Goal: Information Seeking & Learning: Learn about a topic

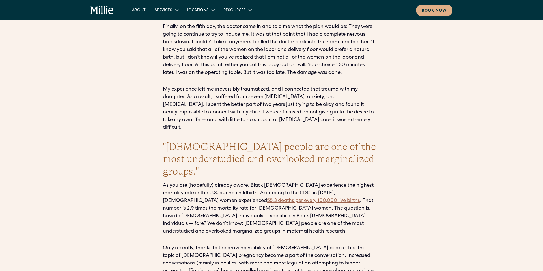
scroll to position [808, 0]
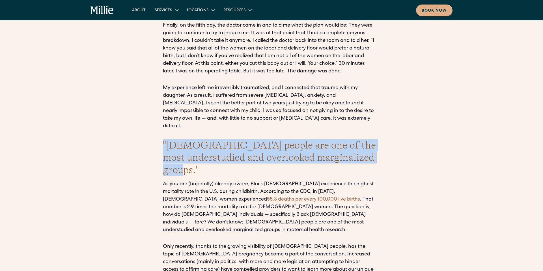
drag, startPoint x: 200, startPoint y: 149, endPoint x: 164, endPoint y: 123, distance: 45.1
click at [164, 139] on h2 ""[DEMOGRAPHIC_DATA] people are one of the most understudied and overlooked marg…" at bounding box center [271, 157] width 217 height 37
copy h2 ""[DEMOGRAPHIC_DATA] people are one of the most understudied and overlooked marg…"
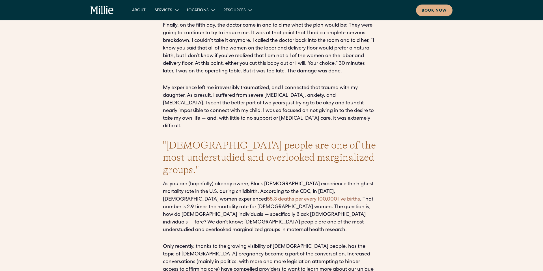
click at [379, 153] on div "Written by [PERSON_NAME] When I began my transition over [DATE], the thought of…" at bounding box center [271, 195] width 217 height 1130
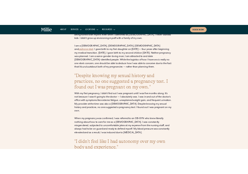
scroll to position [413, 0]
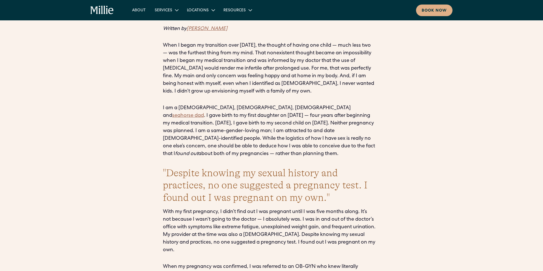
click at [286, 167] on h2 ""Despite knowing my sexual history and practices, no one suggested a pregnancy …" at bounding box center [271, 185] width 217 height 37
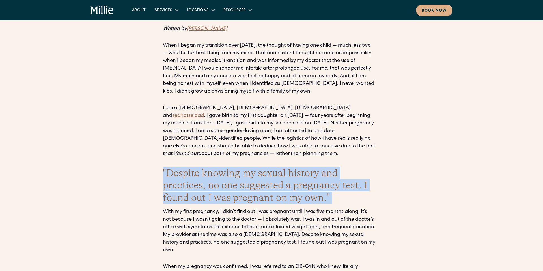
click at [286, 167] on h2 ""Despite knowing my sexual history and practices, no one suggested a pregnancy …" at bounding box center [271, 185] width 217 height 37
copy h2 ""Despite knowing my sexual history and practices, no one suggested a pregnancy …"
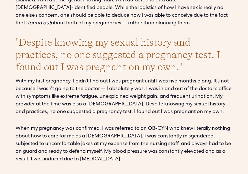
click at [144, 90] on p "With my first pregnancy, I didn’t find out I was pregnant until I was five mont…" at bounding box center [124, 96] width 217 height 38
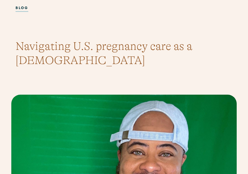
scroll to position [0, 0]
